Goal: Check status

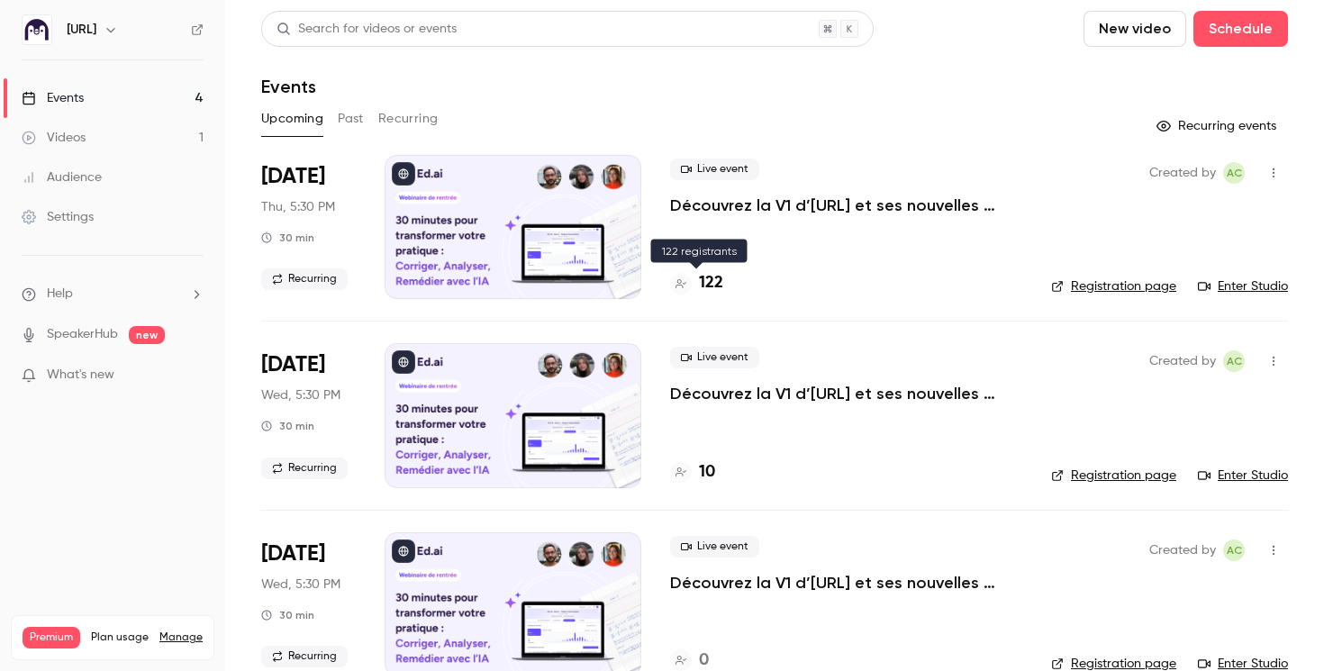
click at [712, 281] on h4 "122" at bounding box center [711, 283] width 24 height 24
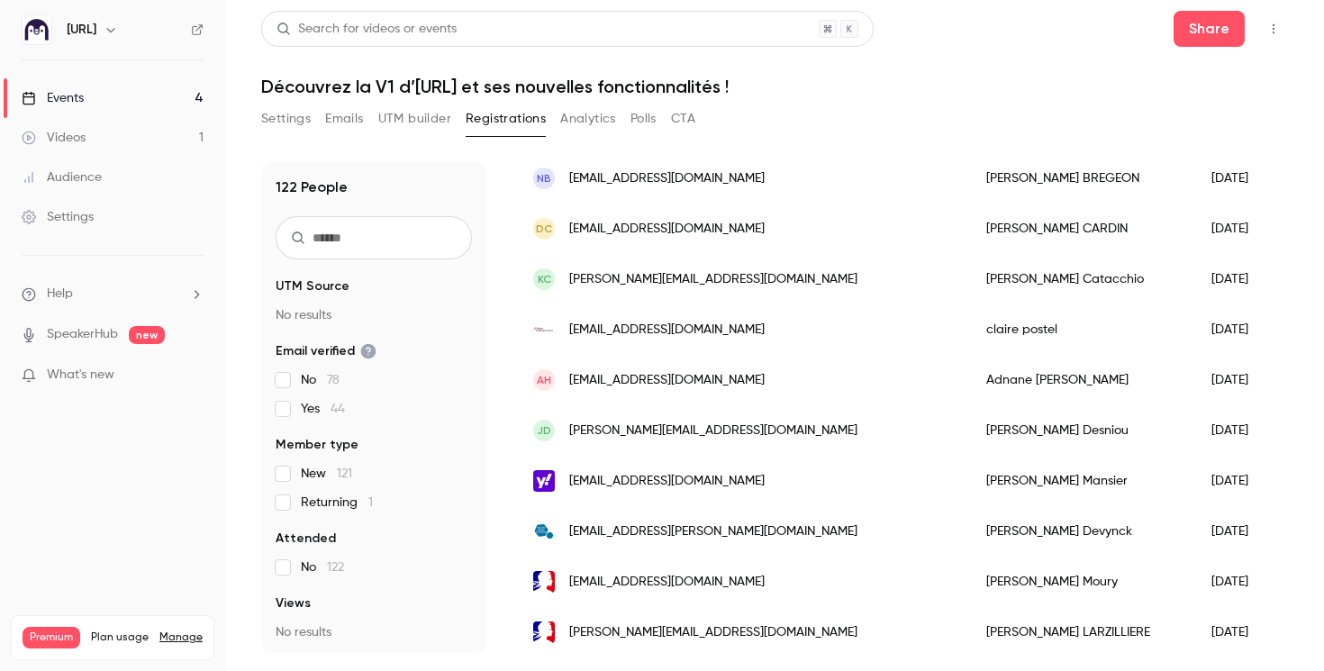
scroll to position [1455, 0]
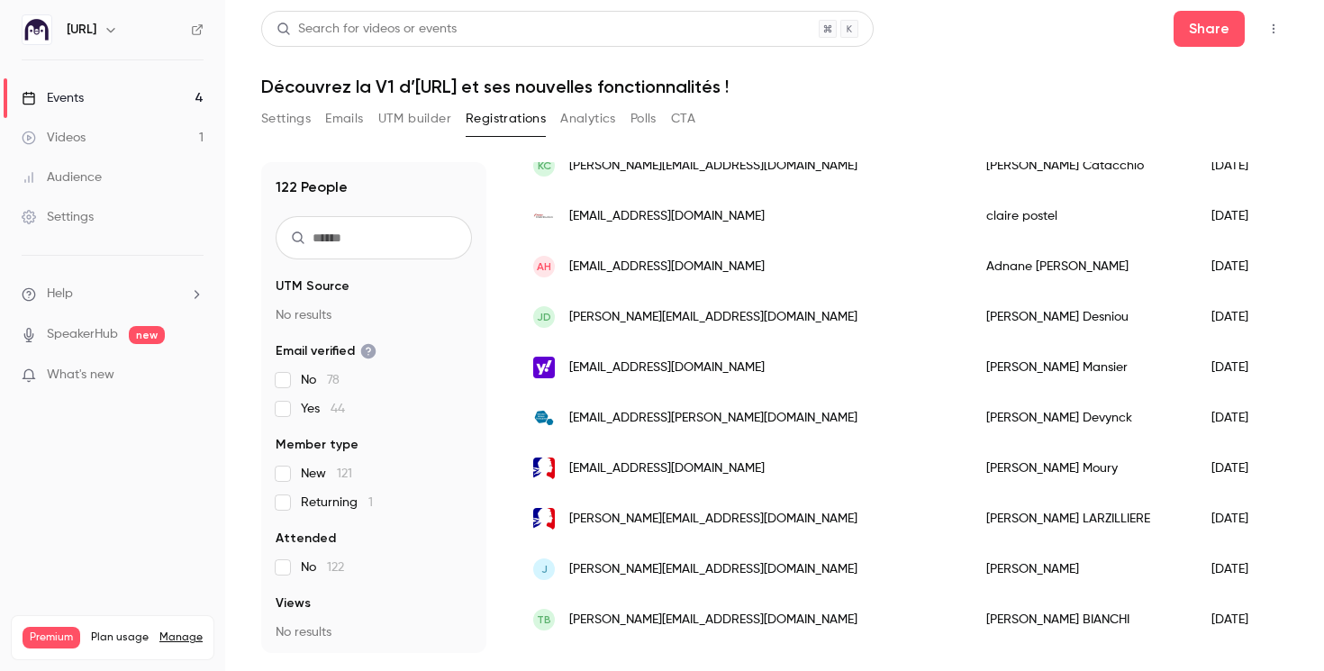
click at [123, 90] on link "Events 4" at bounding box center [112, 98] width 225 height 40
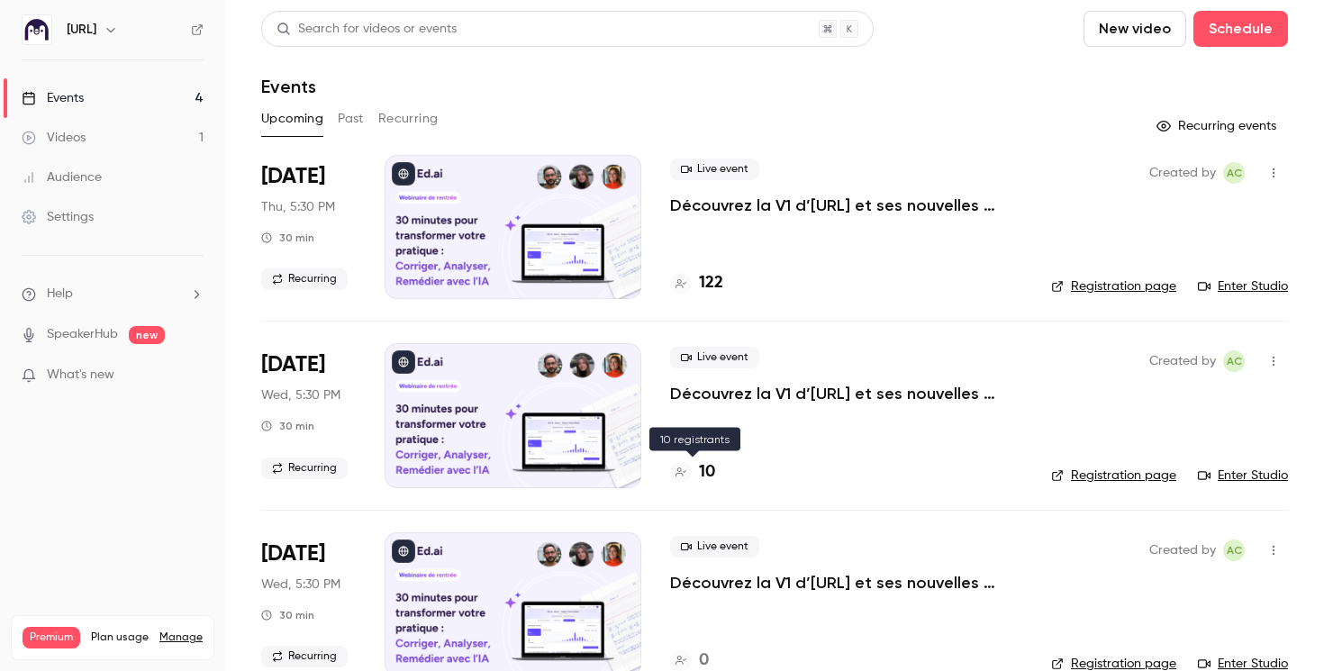
click at [702, 469] on h4 "10" at bounding box center [707, 472] width 16 height 24
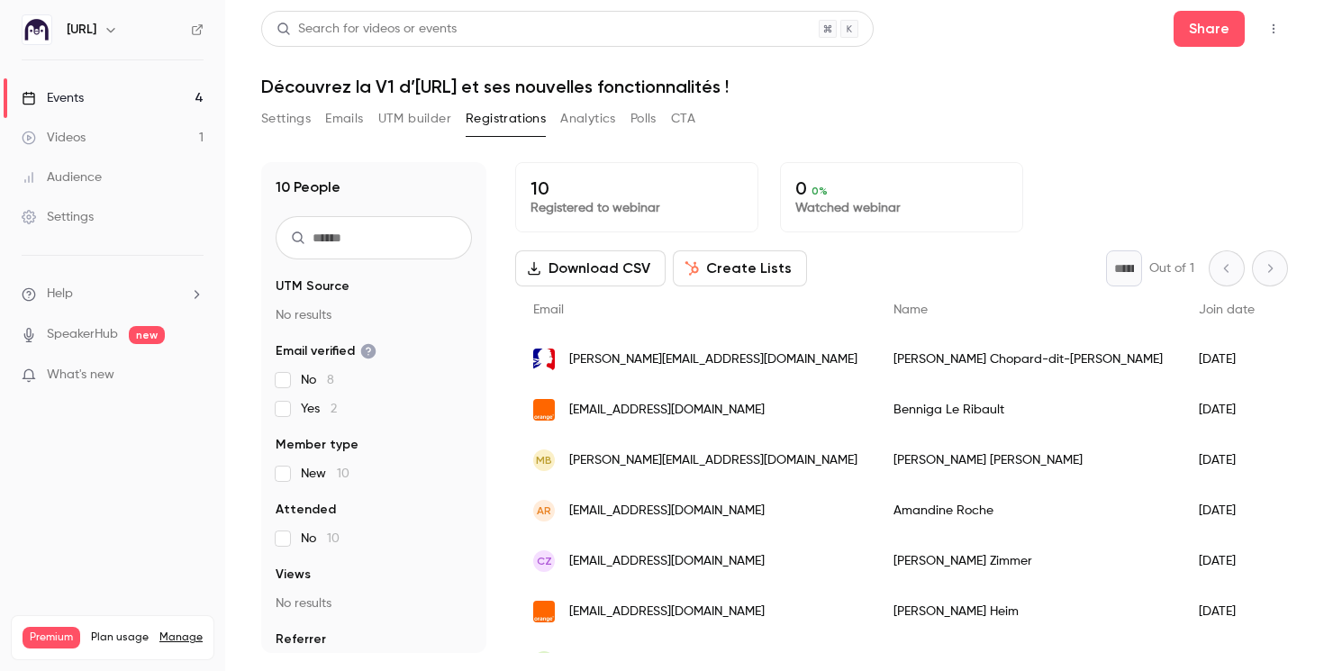
click at [896, 373] on div "Aline Chopard-dit-Jean" at bounding box center [1028, 359] width 305 height 50
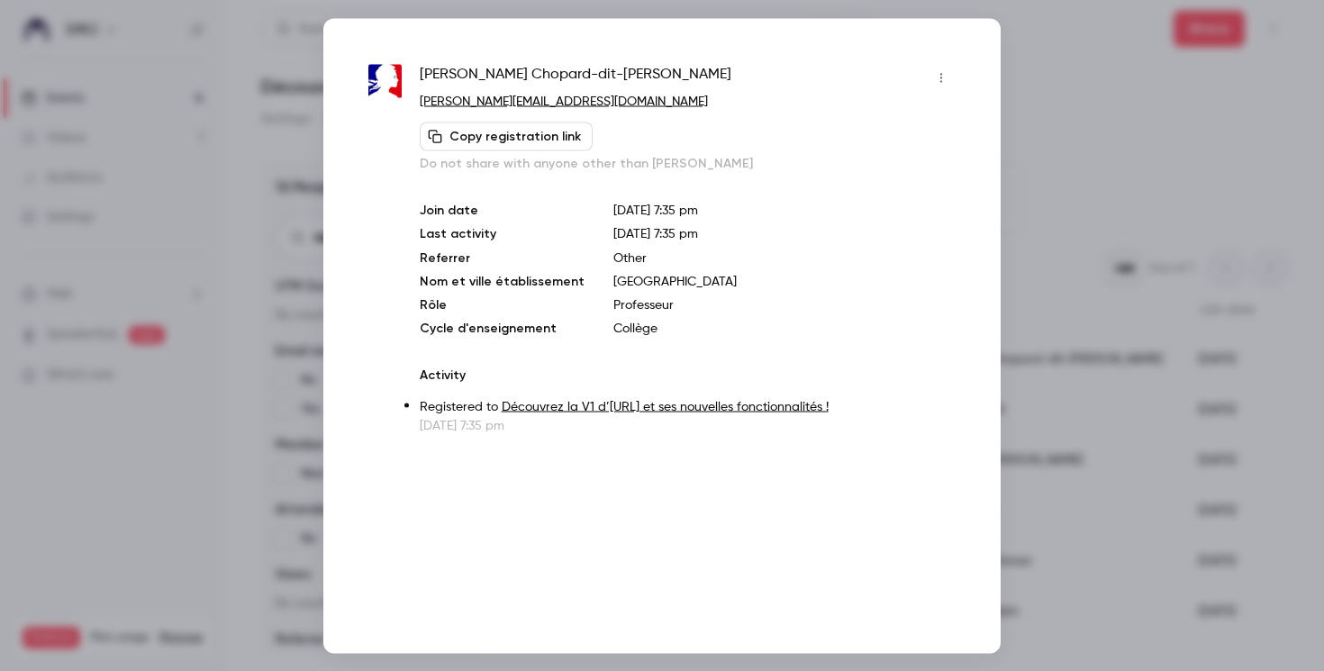
click at [1036, 162] on div at bounding box center [662, 335] width 1324 height 671
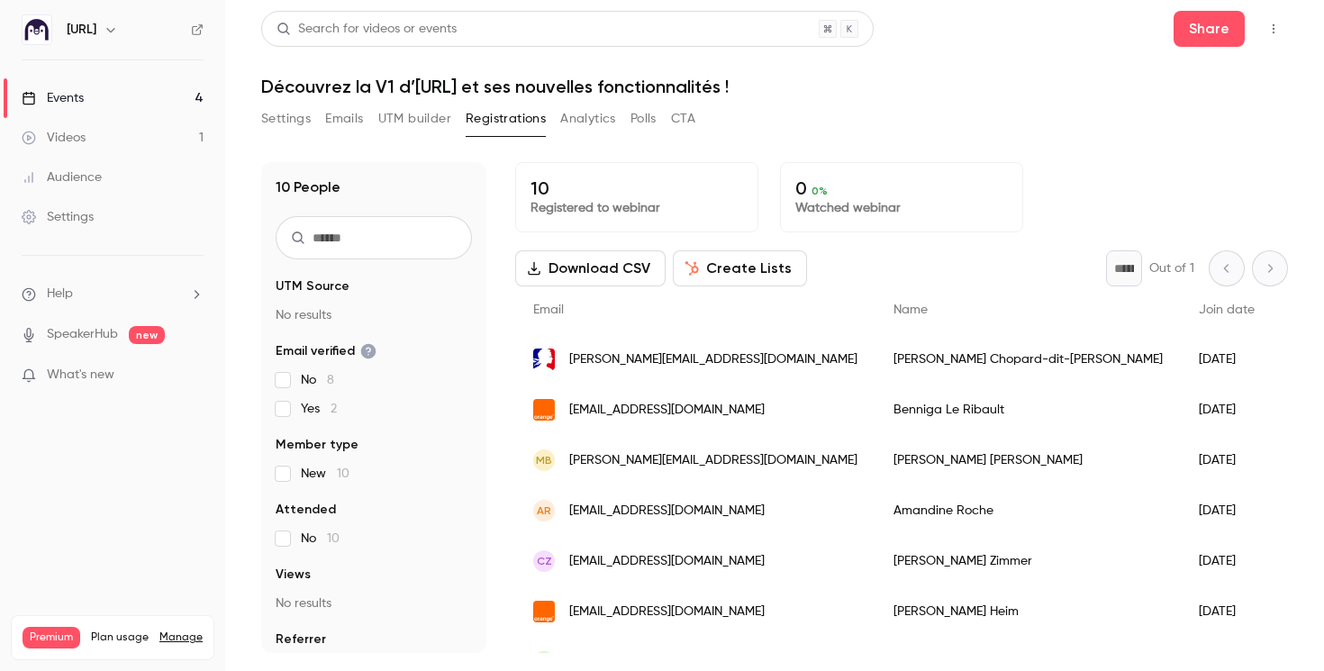
click at [144, 91] on link "Events 4" at bounding box center [112, 98] width 225 height 40
